Goal: Task Accomplishment & Management: Use online tool/utility

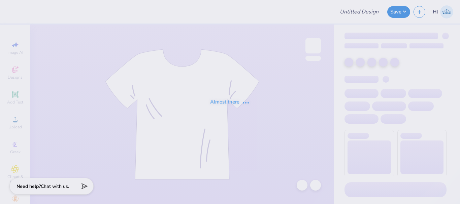
type input "Phi mu Jersey/ jersey shore"
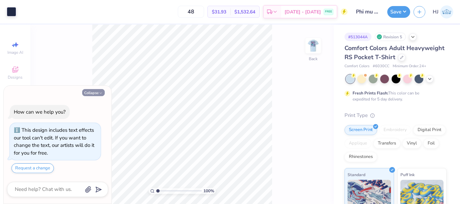
click at [95, 93] on button "Collapse" at bounding box center [93, 92] width 23 height 7
type textarea "x"
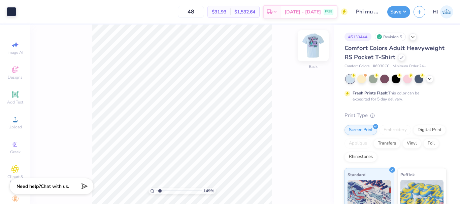
click at [316, 42] on img at bounding box center [312, 45] width 27 height 27
click at [311, 43] on img at bounding box center [312, 45] width 27 height 27
click at [318, 46] on img at bounding box center [312, 45] width 27 height 27
click at [315, 46] on img at bounding box center [312, 45] width 27 height 27
click at [312, 45] on img at bounding box center [312, 45] width 27 height 27
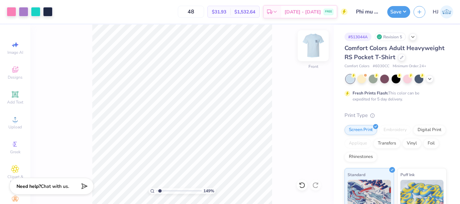
click at [311, 49] on img at bounding box center [312, 45] width 27 height 27
click at [312, 44] on img at bounding box center [312, 45] width 27 height 27
click at [310, 45] on img at bounding box center [312, 45] width 27 height 27
click at [303, 39] on div "149 % Back" at bounding box center [181, 115] width 303 height 180
click at [321, 51] on img at bounding box center [312, 45] width 27 height 27
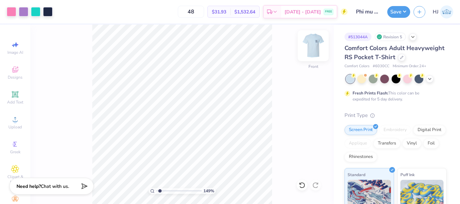
click at [316, 40] on img at bounding box center [312, 45] width 27 height 27
click at [318, 45] on img at bounding box center [312, 45] width 13 height 13
click at [314, 43] on img at bounding box center [312, 45] width 27 height 27
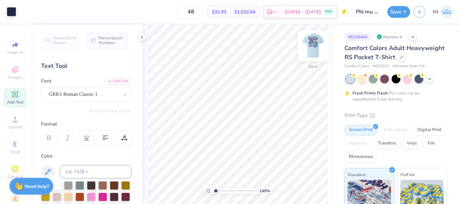
click at [318, 43] on img at bounding box center [312, 45] width 27 height 27
click at [316, 44] on img at bounding box center [312, 45] width 27 height 27
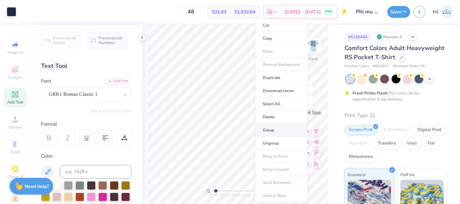
click at [274, 130] on li "Group" at bounding box center [281, 130] width 53 height 13
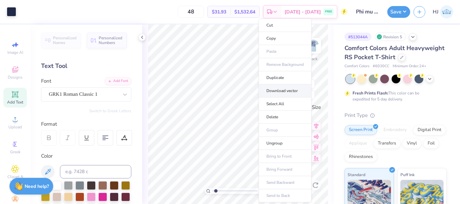
click at [282, 91] on li "Download vector" at bounding box center [284, 90] width 53 height 13
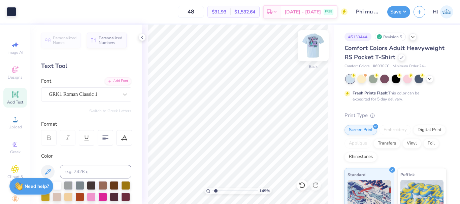
click at [313, 41] on img at bounding box center [312, 45] width 27 height 27
click at [315, 49] on img at bounding box center [312, 45] width 27 height 27
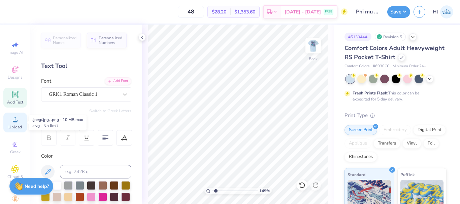
click at [11, 124] on div "Upload" at bounding box center [15, 123] width 24 height 20
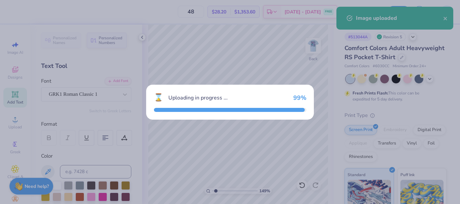
type input "1.49212329151837"
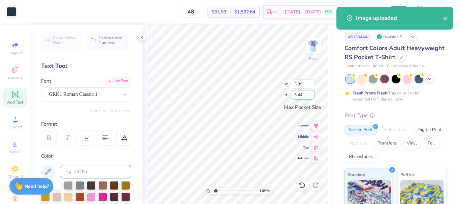
click at [308, 95] on input "3.44" at bounding box center [302, 94] width 24 height 9
type input "4"
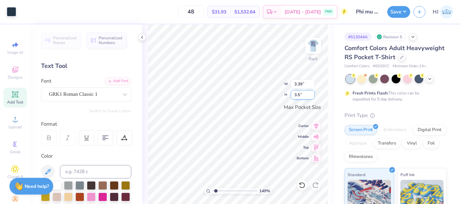
type input "3.5"
type input "1.49212329151837"
type input "3.45"
type input "3.50"
click at [309, 45] on img at bounding box center [312, 45] width 27 height 27
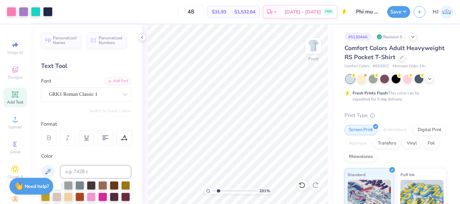
type input "1"
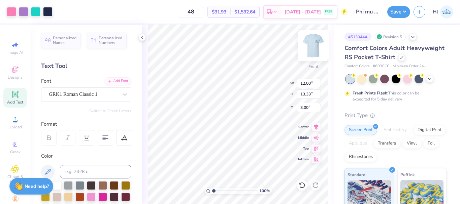
click at [311, 45] on img at bounding box center [312, 45] width 27 height 27
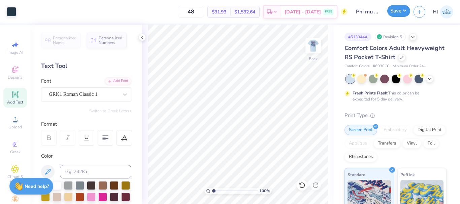
click at [405, 13] on button "Save" at bounding box center [398, 11] width 23 height 12
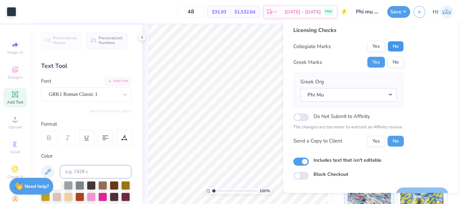
click at [400, 46] on button "No" at bounding box center [395, 46] width 16 height 11
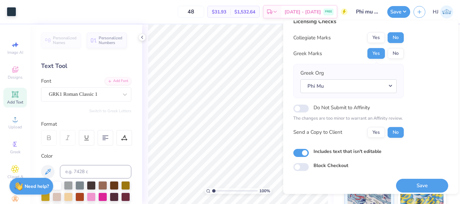
scroll to position [15, 0]
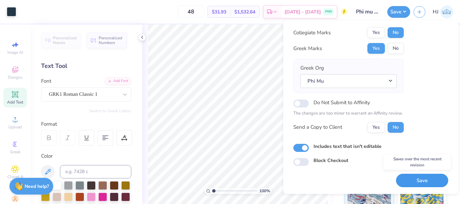
click at [428, 179] on button "Save" at bounding box center [422, 181] width 52 height 14
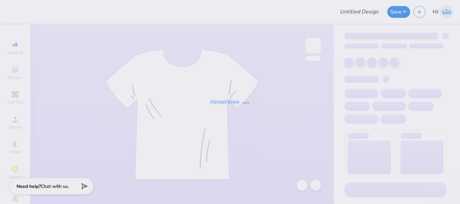
type input "Phi mu Jersey/ jersey shore"
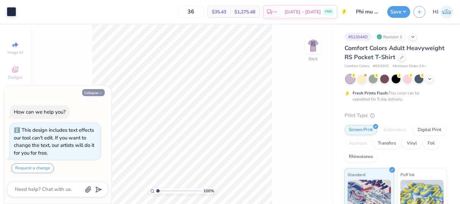
click at [93, 92] on button "Collapse" at bounding box center [93, 92] width 23 height 7
type textarea "x"
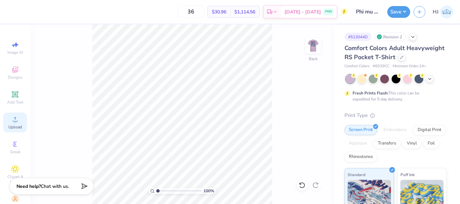
click at [11, 118] on icon at bounding box center [15, 119] width 8 height 8
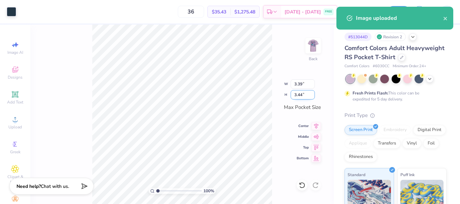
click at [304, 96] on input "3.44" at bounding box center [302, 94] width 24 height 9
type input "3.5"
type input "3.45"
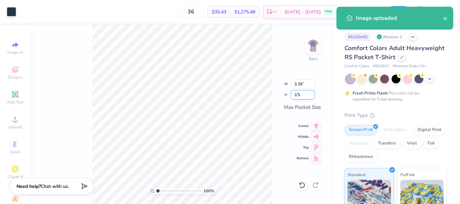
type input "3.50"
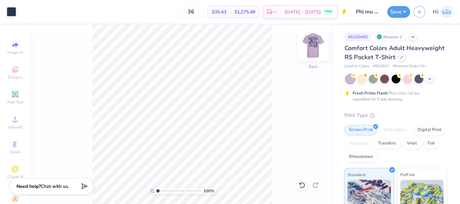
click at [310, 45] on img at bounding box center [312, 45] width 27 height 27
click at [315, 51] on img at bounding box center [312, 45] width 27 height 27
click at [314, 45] on img at bounding box center [312, 45] width 27 height 27
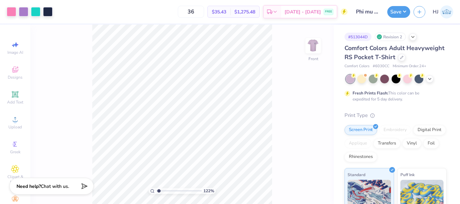
type input "1"
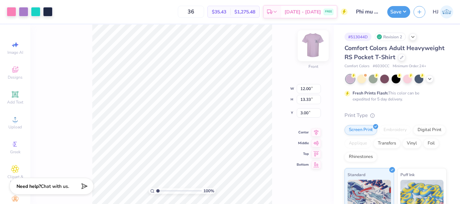
click at [316, 44] on img at bounding box center [312, 45] width 27 height 27
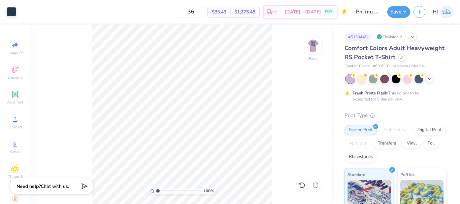
click at [410, 9] on div "Save" at bounding box center [398, 12] width 23 height 12
click at [404, 9] on button "Save" at bounding box center [398, 11] width 23 height 12
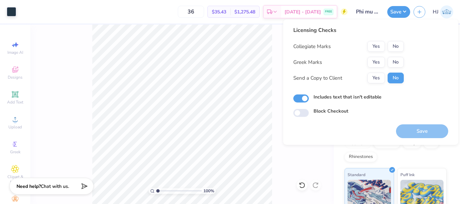
drag, startPoint x: 366, startPoint y: 62, endPoint x: 373, endPoint y: 61, distance: 7.4
click at [366, 62] on div "Greek Marks Yes No" at bounding box center [348, 62] width 110 height 11
click at [373, 61] on button "Yes" at bounding box center [375, 62] width 17 height 11
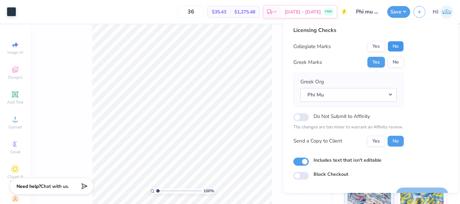
click at [396, 45] on button "No" at bounding box center [395, 46] width 16 height 11
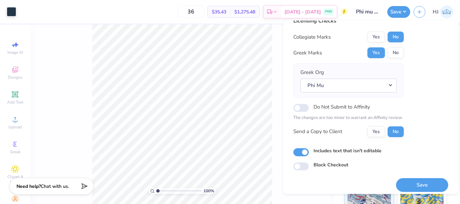
scroll to position [15, 0]
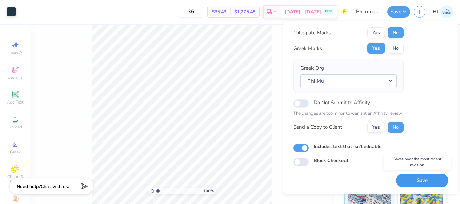
click at [420, 179] on button "Save" at bounding box center [422, 181] width 52 height 14
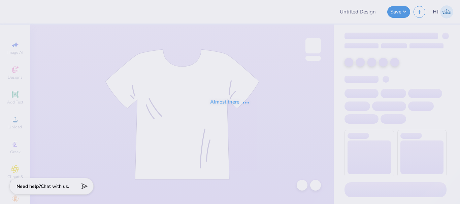
type input "Pi Beta Phi Merch 2025!"
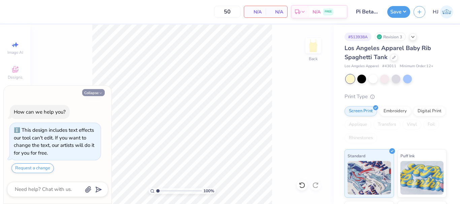
click at [89, 93] on button "Collapse" at bounding box center [93, 92] width 23 height 7
type textarea "x"
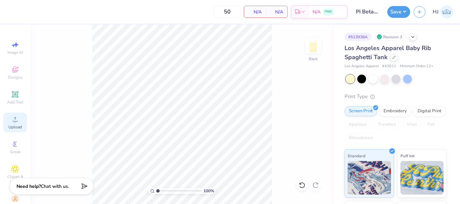
click at [14, 123] on icon at bounding box center [15, 119] width 8 height 8
click at [19, 95] on div "Add Text" at bounding box center [15, 98] width 24 height 20
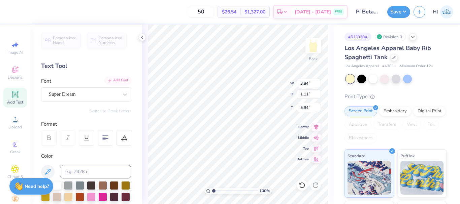
click at [120, 82] on div "Add Font" at bounding box center [118, 81] width 27 height 8
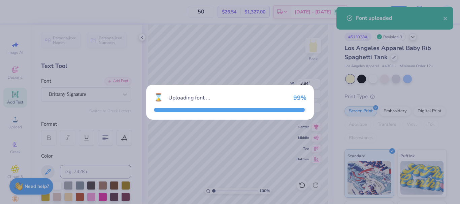
type input "5.62"
type input "2.86"
type input "5.07"
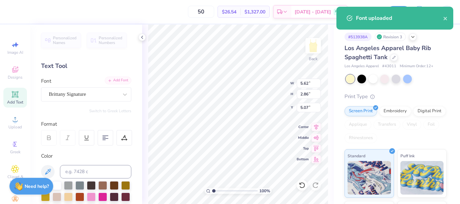
click at [119, 79] on div "Add Font" at bounding box center [118, 81] width 27 height 8
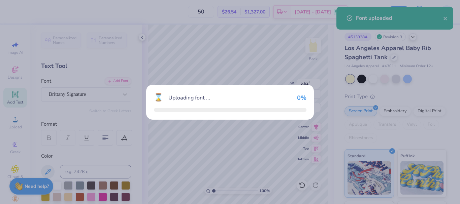
type input "4.32"
type input "1.20"
type input "5.90"
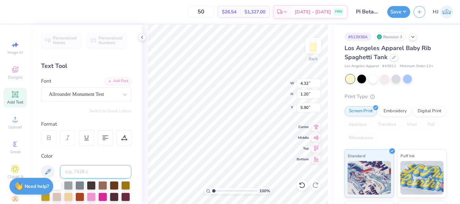
click at [80, 167] on input at bounding box center [95, 171] width 71 height 13
type input "2768"
type textarea "Pi Beta phi"
type input "8.93"
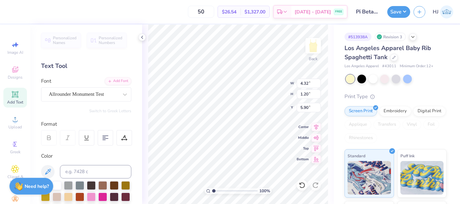
type input "1.17"
type input "5.92"
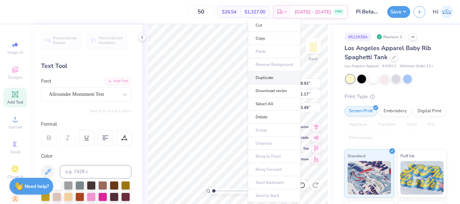
click at [267, 77] on li "Duplicate" at bounding box center [274, 77] width 53 height 13
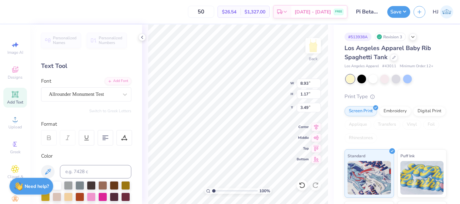
type input "4.49"
type textarea "sugar high"
type input "1.00"
type input "4.58"
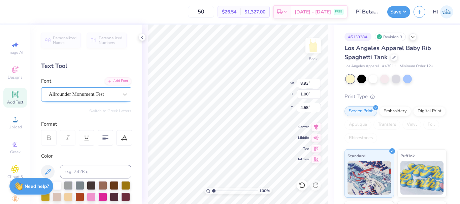
click at [71, 92] on div "Allrounder Monument Test" at bounding box center [83, 94] width 71 height 10
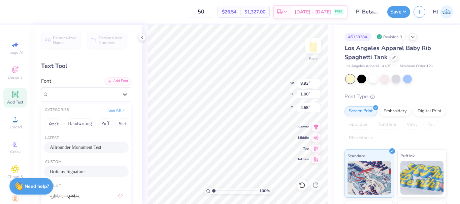
click at [66, 173] on span "Brittany Signature" at bounding box center [67, 171] width 35 height 7
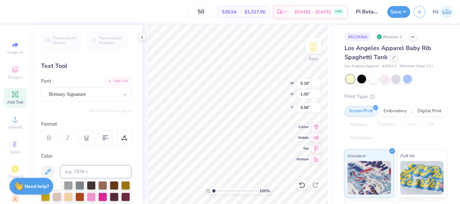
type input "5.18"
type input "2.40"
type input "3.88"
type input "1.82266588284093"
type input "4.10"
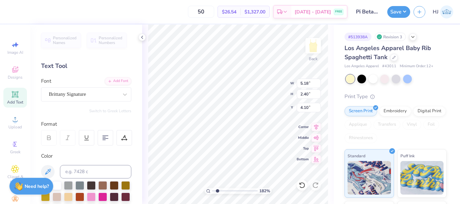
type input "1.82266588284093"
type input "4.56"
type input "2.11"
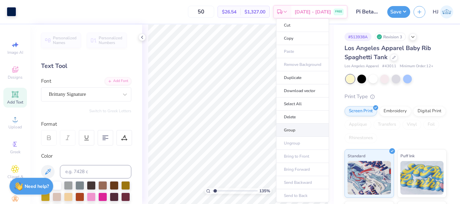
click at [292, 128] on li "Group" at bounding box center [302, 130] width 53 height 13
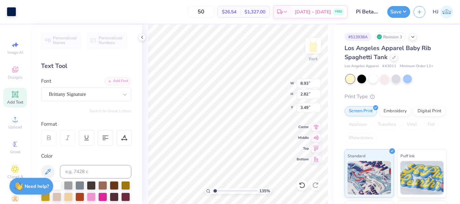
type input "1.35006143669128"
click at [308, 108] on input "3.49" at bounding box center [308, 107] width 24 height 9
click at [311, 83] on input "8.93" at bounding box center [308, 83] width 24 height 9
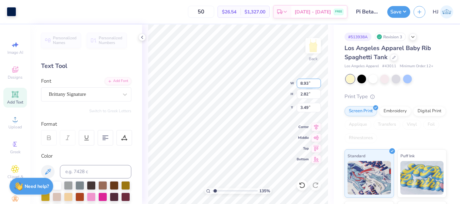
click at [311, 83] on input "8.93" at bounding box center [308, 83] width 24 height 9
type input "7"
type input "1.35006143669128"
type input "7.00"
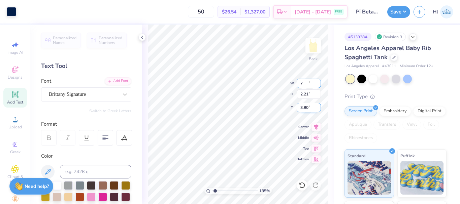
type input "2.21"
click at [308, 109] on input "3.80" at bounding box center [308, 107] width 24 height 9
type input "2"
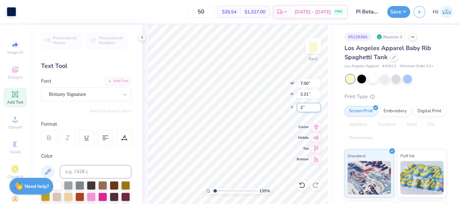
type input "1.35006143669128"
type input "2.00"
click at [399, 12] on button "Save" at bounding box center [398, 11] width 23 height 12
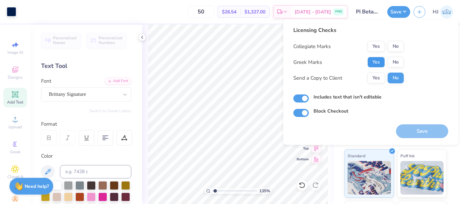
click at [378, 65] on button "Yes" at bounding box center [375, 62] width 17 height 11
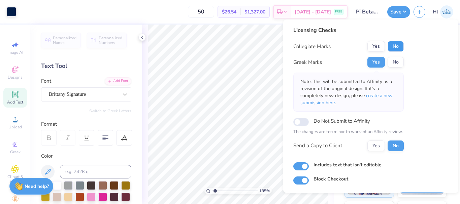
click at [399, 45] on button "No" at bounding box center [395, 46] width 16 height 11
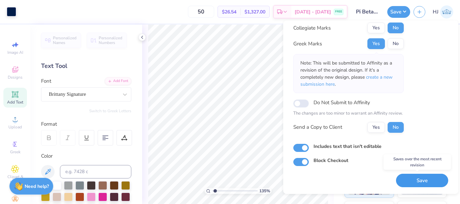
click at [425, 178] on button "Save" at bounding box center [422, 181] width 52 height 14
type input "1.35006143669128"
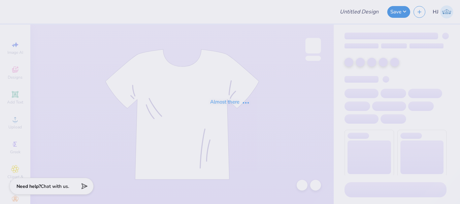
type input "Football Schedule"
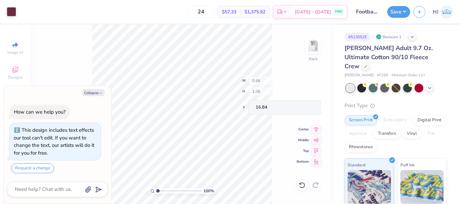
type textarea "x"
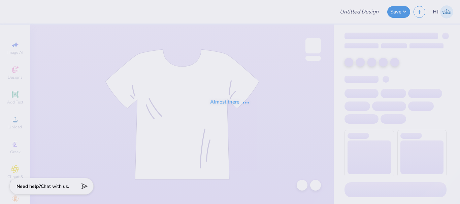
type input "Pack Motorsports SAE Tailgate"
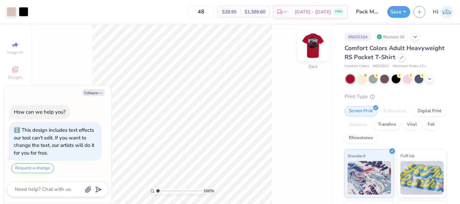
click at [316, 48] on img at bounding box center [312, 45] width 27 height 27
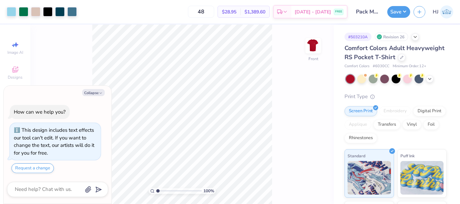
type textarea "x"
type input "10"
type textarea "x"
type input "6.06378944861185"
type textarea "x"
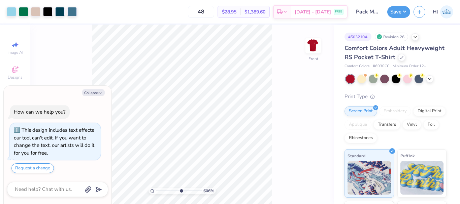
type input "6.06378944861185"
type textarea "x"
type input "6.06378944861185"
type textarea "x"
type input "10"
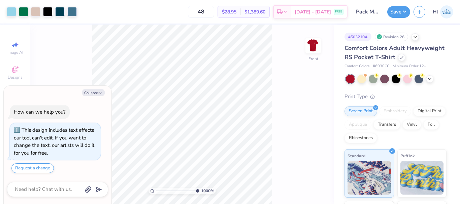
type textarea "x"
type input "1"
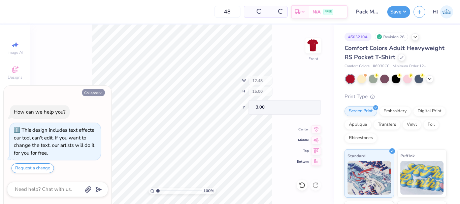
click at [95, 93] on button "Collapse" at bounding box center [93, 92] width 23 height 7
type textarea "x"
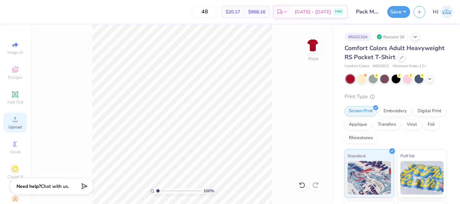
click at [14, 121] on circle at bounding box center [15, 122] width 4 height 4
click at [11, 121] on icon at bounding box center [15, 119] width 8 height 8
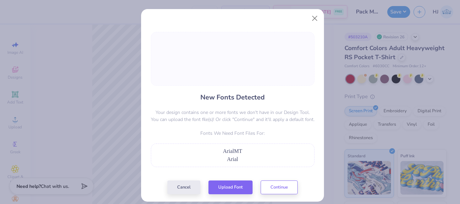
click at [278, 179] on div "New Fonts Detected Your design contains one or more fonts we don't have in our …" at bounding box center [233, 113] width 168 height 162
click at [277, 183] on button "Continue" at bounding box center [278, 186] width 37 height 14
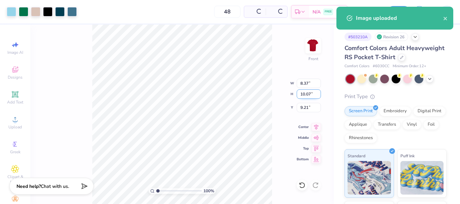
click at [308, 95] on input "10.07" at bounding box center [308, 93] width 24 height 9
type input "15"
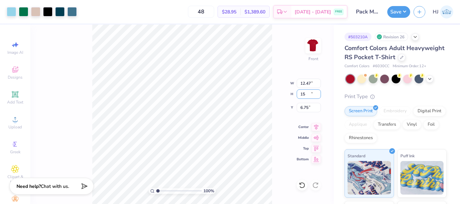
type input "12.47"
type input "15.00"
type input "6.75"
click at [308, 108] on input "6.75" at bounding box center [308, 107] width 24 height 9
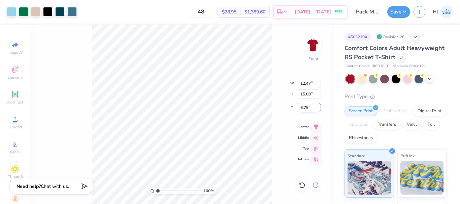
click at [308, 108] on input "6.75" at bounding box center [308, 107] width 24 height 9
type input "3.00"
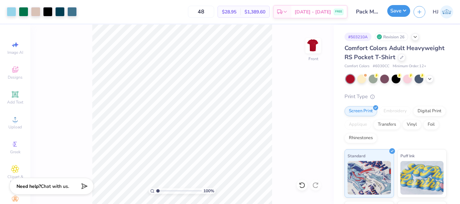
click at [404, 8] on button "Save" at bounding box center [398, 11] width 23 height 12
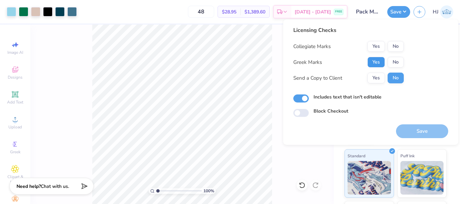
click at [381, 62] on button "Yes" at bounding box center [375, 62] width 17 height 11
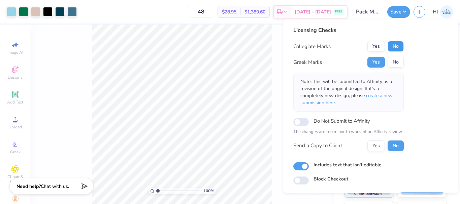
click at [398, 48] on button "No" at bounding box center [395, 46] width 16 height 11
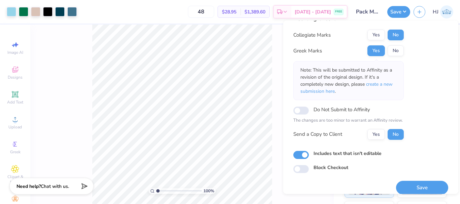
scroll to position [20, 0]
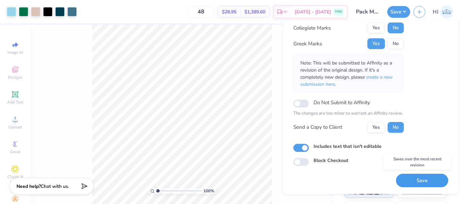
click at [419, 181] on button "Save" at bounding box center [422, 181] width 52 height 14
type input "1.00143535488908"
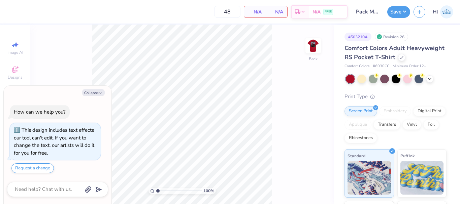
type textarea "x"
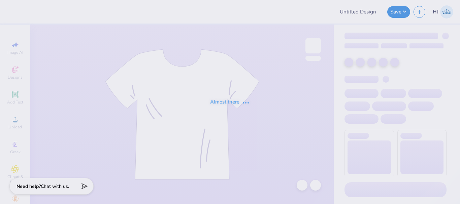
type input "Pack Motorsports SAE Tailgate"
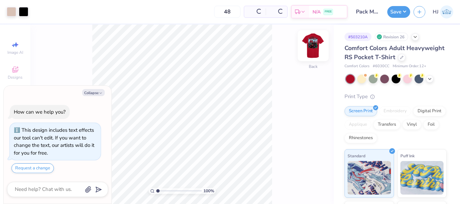
click at [312, 47] on img at bounding box center [312, 45] width 27 height 27
click at [93, 90] on button "Collapse" at bounding box center [93, 92] width 23 height 7
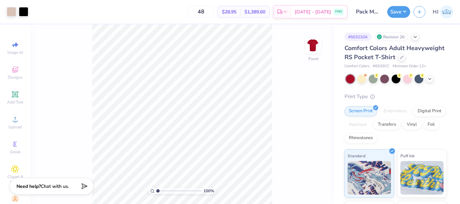
type textarea "x"
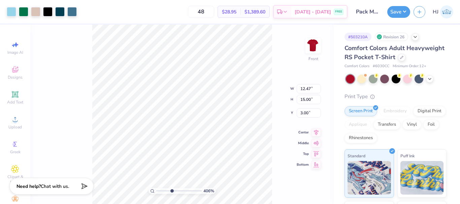
type input "4.05804149575103"
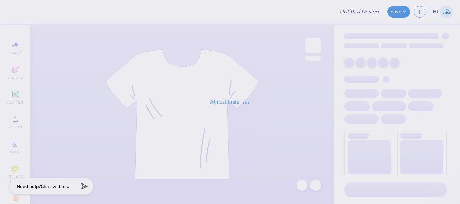
type input "Camo Hoodies for Pi Beta Phi"
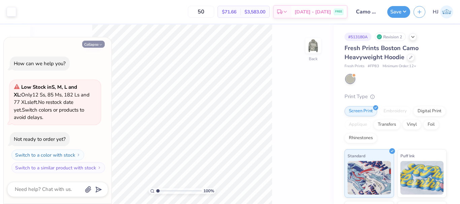
click at [91, 47] on button "Collapse" at bounding box center [93, 44] width 23 height 7
type textarea "x"
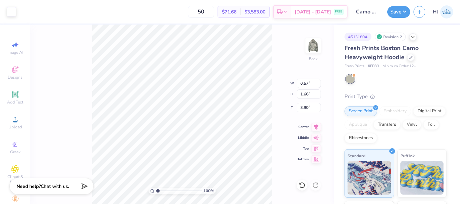
type input "0.57"
type input "1.66"
type input "3.90"
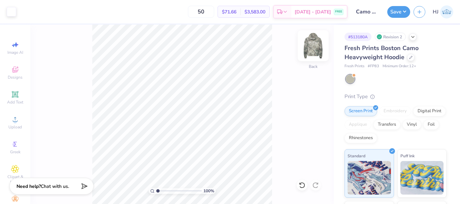
click at [312, 46] on img at bounding box center [312, 45] width 27 height 27
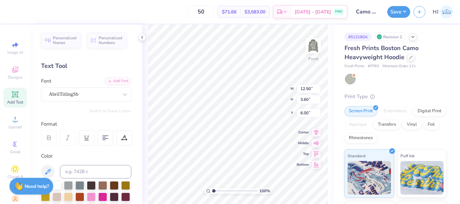
scroll to position [6, 1]
click at [111, 79] on div "Add Font" at bounding box center [118, 81] width 27 height 8
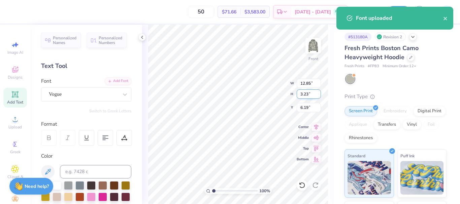
click at [278, 90] on div "100 % Front W 12.85 12.85 " H 3.23 3.23 " Y 6.19 6.19 " Center Middle Top Bottom" at bounding box center [237, 115] width 191 height 180
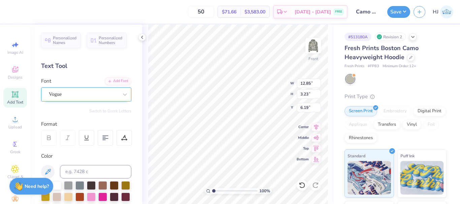
click at [105, 91] on div "Vogue" at bounding box center [83, 94] width 71 height 10
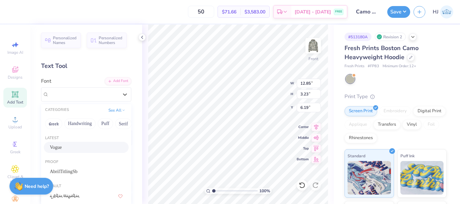
click at [62, 147] on span "Vogue" at bounding box center [56, 147] width 12 height 7
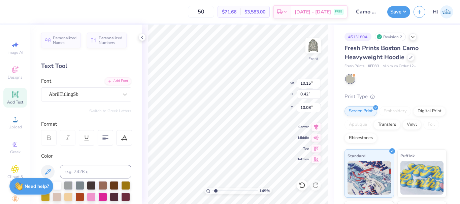
type input "1.49212329151837"
type input "12.85"
type input "3.23"
type input "6.19"
click at [310, 107] on input "6.19" at bounding box center [308, 107] width 24 height 9
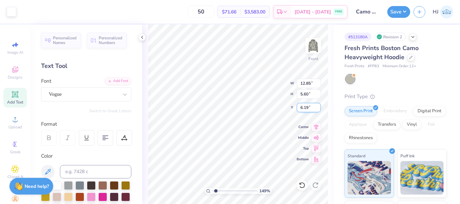
click at [310, 107] on input "6.19" at bounding box center [308, 107] width 24 height 9
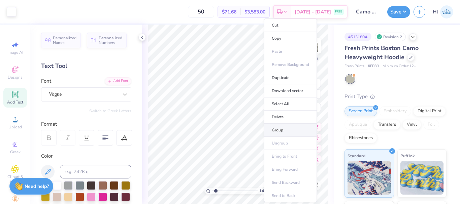
click at [280, 128] on li "Group" at bounding box center [290, 130] width 53 height 13
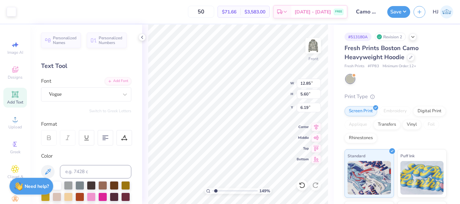
type input "1.49212329151837"
click at [312, 111] on input "6.19" at bounding box center [308, 107] width 24 height 9
type input "6"
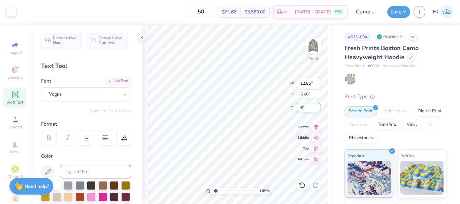
type input "1.49212329151837"
type input "6.00"
click at [307, 83] on input "12.85" at bounding box center [308, 83] width 24 height 9
type input "12.5"
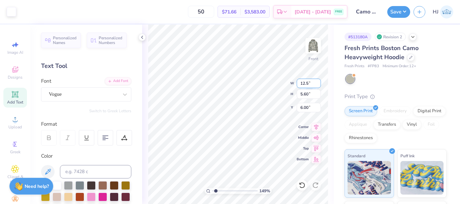
type input "1.49212329151837"
type input "12.50"
type input "5.45"
click at [304, 110] on input "6.08" at bounding box center [308, 107] width 24 height 9
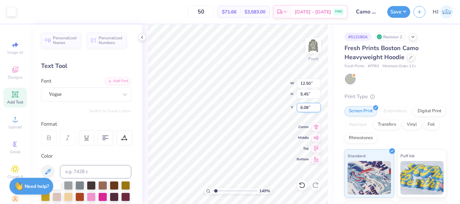
click at [304, 110] on input "6.08" at bounding box center [308, 107] width 24 height 9
type input "6"
type input "1.49212329151837"
type input "6.00"
click at [315, 47] on img at bounding box center [312, 45] width 27 height 27
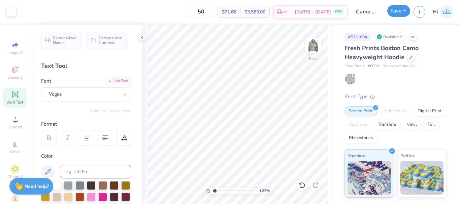
click at [398, 11] on button "Save" at bounding box center [398, 11] width 23 height 12
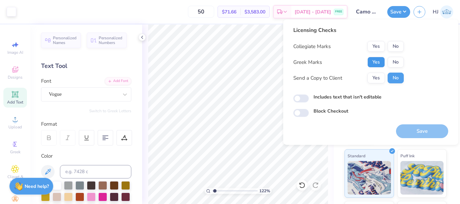
click at [375, 61] on button "Yes" at bounding box center [375, 62] width 17 height 11
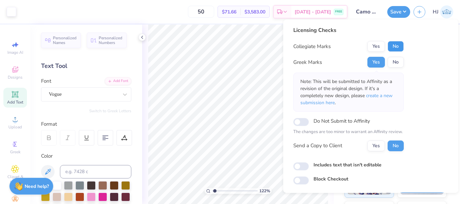
click at [393, 50] on button "No" at bounding box center [395, 46] width 16 height 11
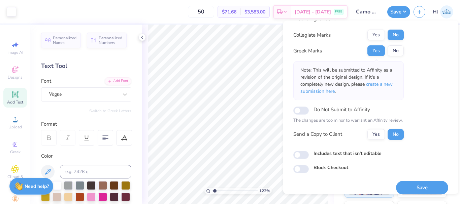
scroll to position [20, 0]
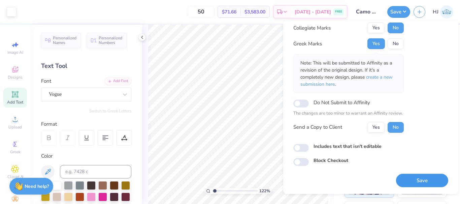
click at [410, 177] on button "Save" at bounding box center [422, 181] width 52 height 14
type input "1.22152498603932"
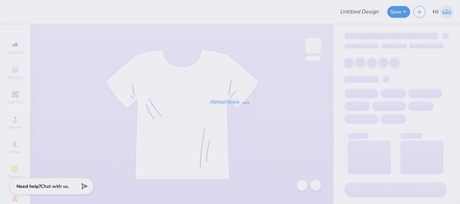
type input "Exec Sweat Sets - Panhellenic Council at [GEOGRAPHIC_DATA]"
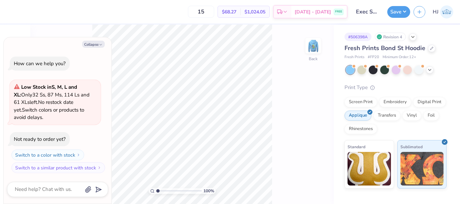
type textarea "x"
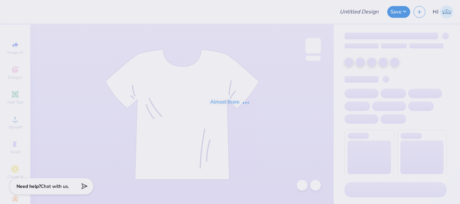
type input "Exec Sweat Sets - Panhellenic Council at [GEOGRAPHIC_DATA]"
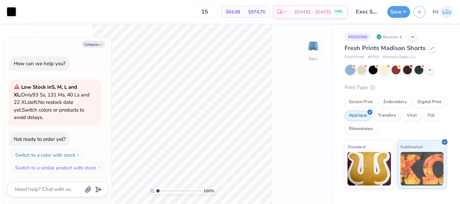
type textarea "x"
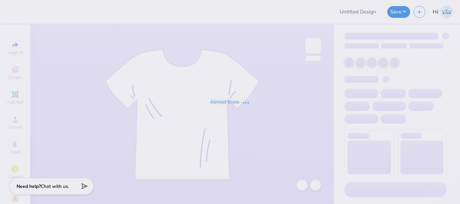
type input "Exec Sweat Sets - Panhellenic Council at [GEOGRAPHIC_DATA]"
type input "Pepperdine Law: Custom Sweatshirts"
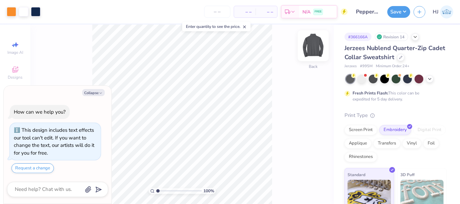
click at [314, 45] on img at bounding box center [312, 45] width 27 height 27
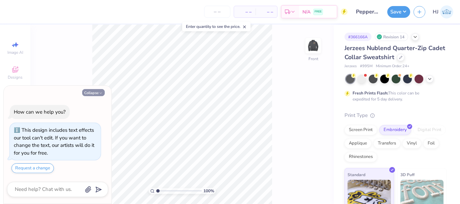
click at [91, 90] on button "Collapse" at bounding box center [93, 92] width 23 height 7
type textarea "x"
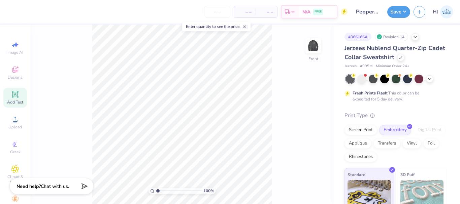
drag, startPoint x: 13, startPoint y: 98, endPoint x: 18, endPoint y: 98, distance: 5.1
click at [13, 98] on icon at bounding box center [15, 94] width 8 height 8
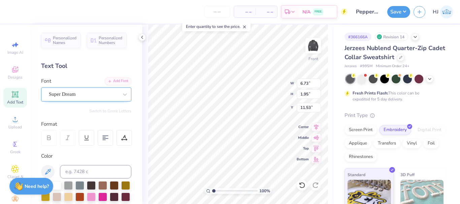
click at [85, 93] on div "Super Dream" at bounding box center [83, 94] width 71 height 10
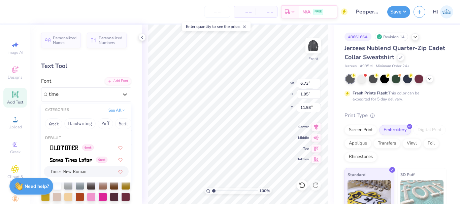
click at [71, 172] on span "Times New Roman" at bounding box center [68, 171] width 36 height 7
type input "time"
type input "7.02"
type input "1.87"
type input "11.40"
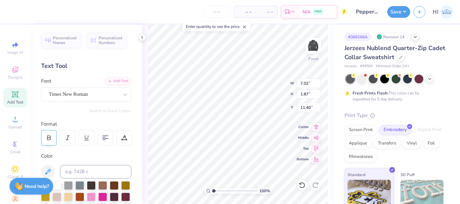
click at [49, 138] on icon at bounding box center [48, 139] width 3 height 2
click at [63, 42] on span "Personalized Names" at bounding box center [65, 39] width 24 height 9
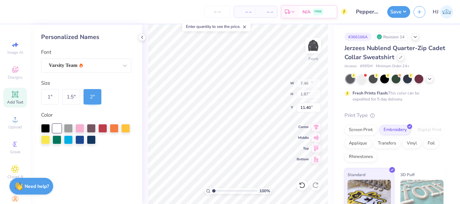
type input "12.43"
type input "2.00"
type input "11.50"
click at [104, 64] on div "Varsity Team" at bounding box center [83, 65] width 71 height 10
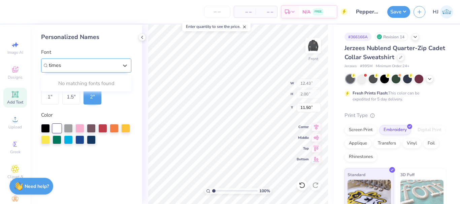
type input "times"
